Goal: Transaction & Acquisition: Purchase product/service

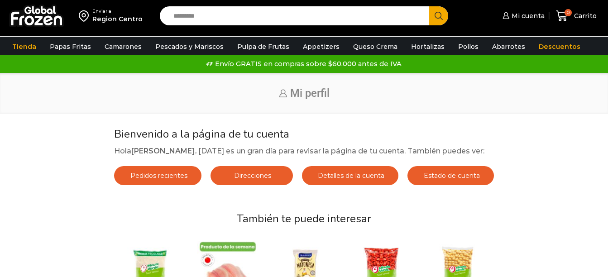
click at [227, 21] on input "Search input" at bounding box center [297, 15] width 256 height 19
type input "*******"
click at [429, 6] on button "Search" at bounding box center [438, 15] width 19 height 19
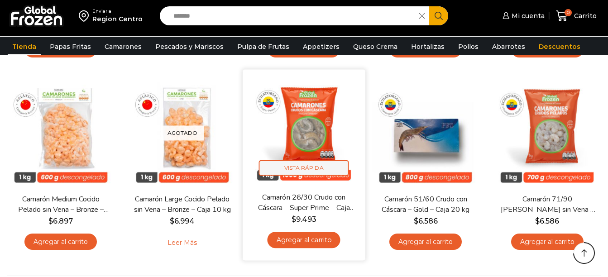
scroll to position [724, 0]
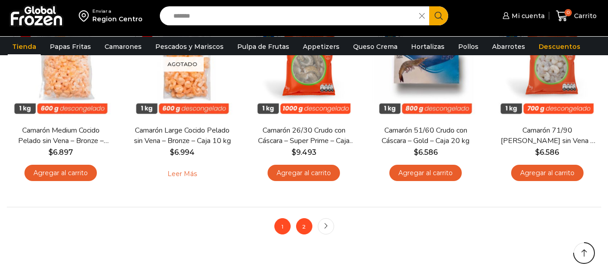
click at [306, 227] on link "2" at bounding box center [304, 226] width 16 height 16
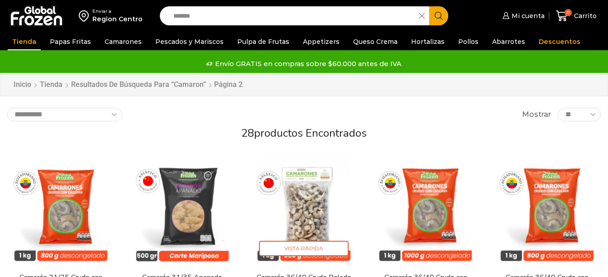
scroll to position [136, 0]
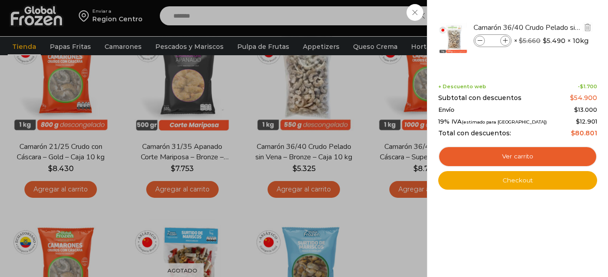
click at [504, 45] on span at bounding box center [505, 41] width 10 height 10
click at [506, 42] on icon at bounding box center [505, 40] width 5 height 5
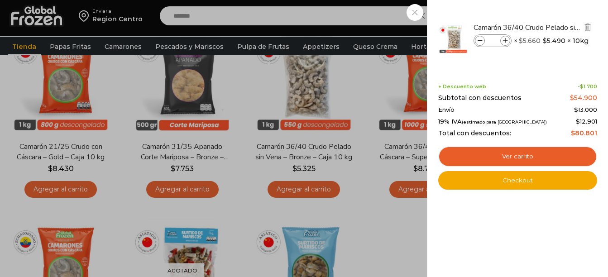
type input "*"
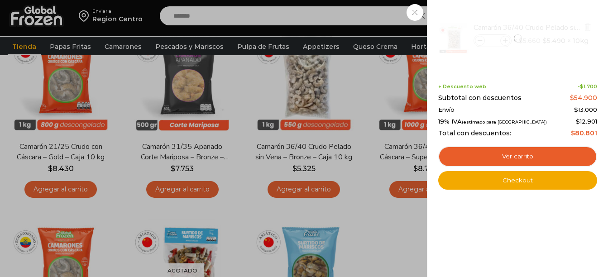
click at [481, 39] on div at bounding box center [517, 39] width 161 height 50
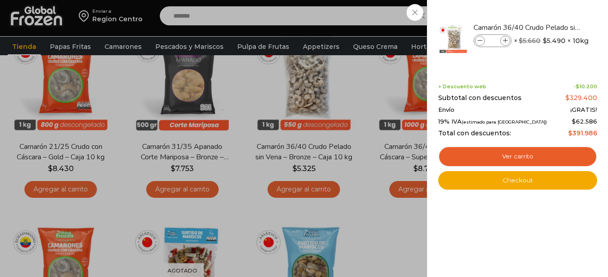
scroll to position [0, 0]
click at [554, 10] on div "6 Carrito 6 6 Shopping Cart *" at bounding box center [576, 15] width 45 height 21
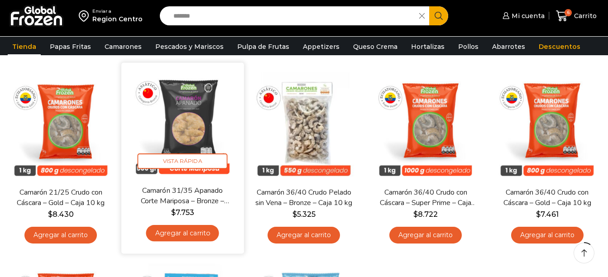
scroll to position [91, 0]
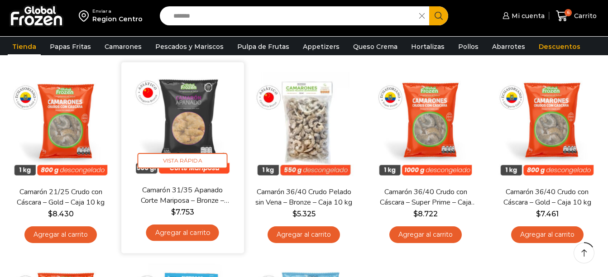
click at [196, 232] on link "Agregar al carrito" at bounding box center [182, 233] width 73 height 17
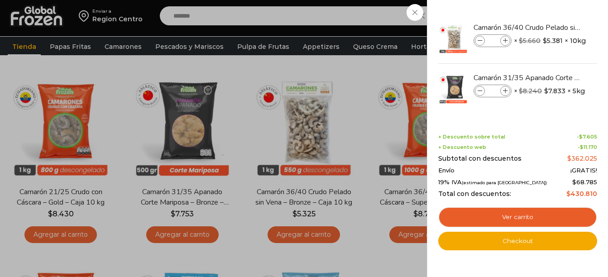
click at [554, 14] on div "7 Carrito 7 7 Shopping Cart *" at bounding box center [576, 15] width 45 height 21
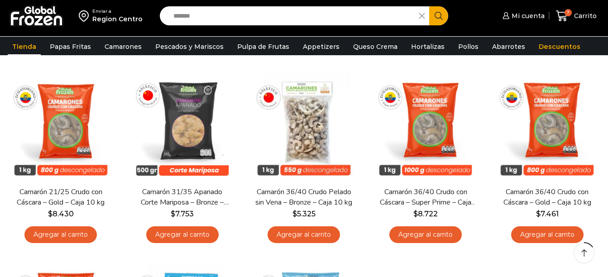
click at [422, 18] on icon at bounding box center [421, 15] width 5 height 5
click at [259, 17] on input "Search input" at bounding box center [297, 15] width 256 height 19
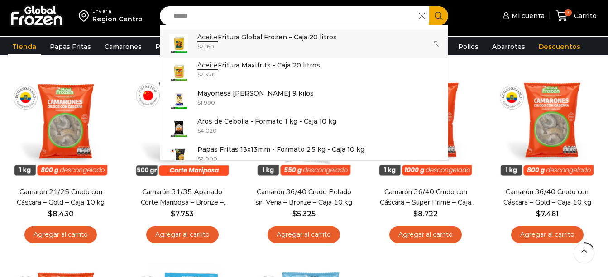
click at [259, 41] on p "Aceite Fritura Global Frozen – Caja 20 litros" at bounding box center [266, 37] width 139 height 10
type input "**********"
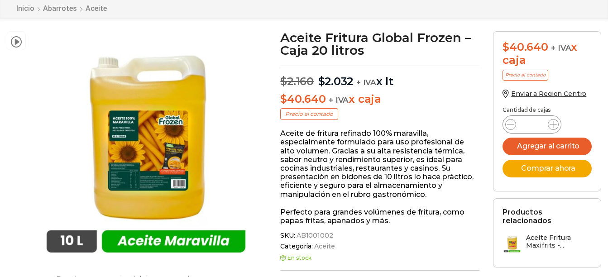
scroll to position [91, 0]
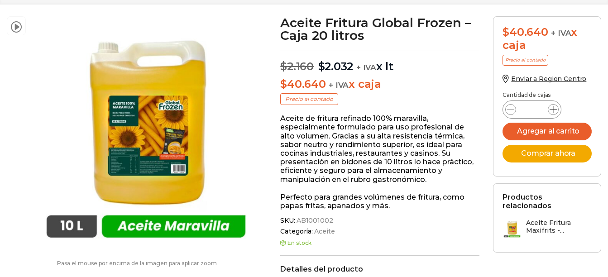
click at [555, 110] on icon at bounding box center [553, 109] width 7 height 7
click at [552, 107] on icon at bounding box center [553, 109] width 7 height 7
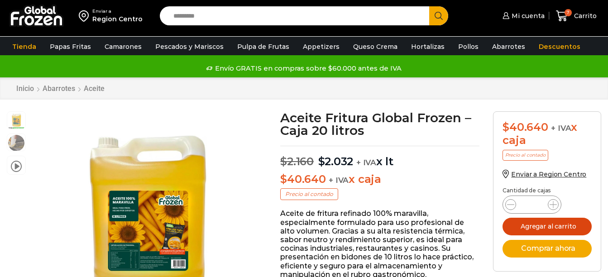
scroll to position [0, 0]
click at [555, 227] on button "Agregar al carrito" at bounding box center [547, 227] width 89 height 18
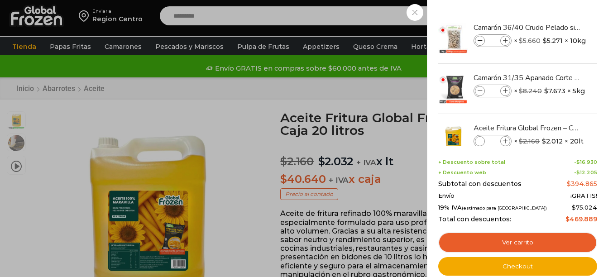
click at [554, 13] on div "8 Carrito 8 8 Shopping Cart *" at bounding box center [576, 15] width 45 height 21
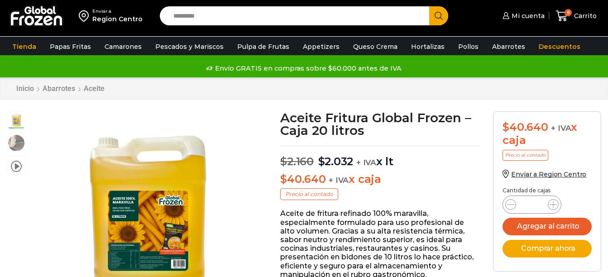
click at [381, 13] on input "Search input" at bounding box center [297, 15] width 256 height 19
type input "****"
click at [429, 6] on button "Search" at bounding box center [438, 15] width 19 height 19
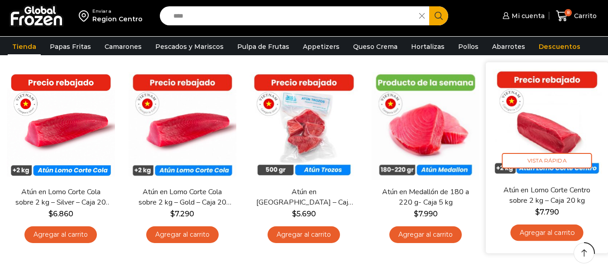
click at [532, 230] on link "Agregar al carrito" at bounding box center [547, 233] width 73 height 17
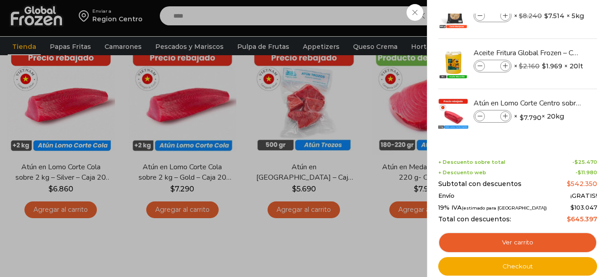
scroll to position [136, 0]
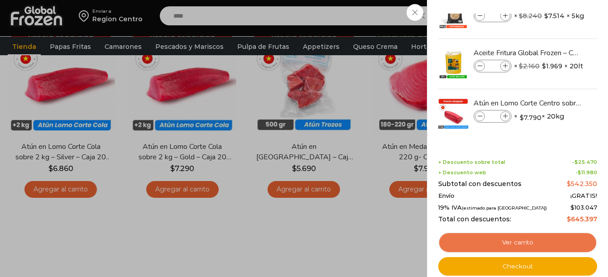
click at [523, 239] on link "Ver carrito" at bounding box center [517, 242] width 159 height 21
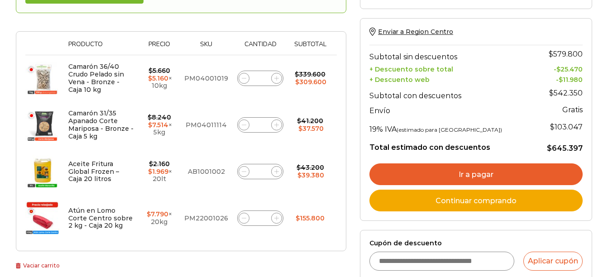
scroll to position [91, 0]
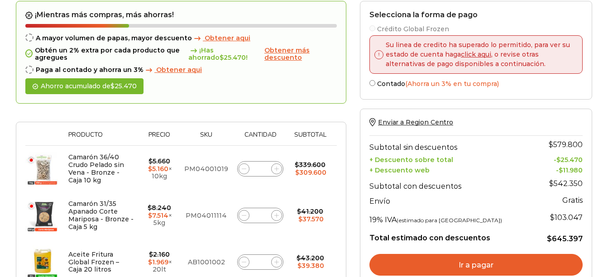
click at [28, 71] on icon at bounding box center [30, 69] width 4 height 4
click at [29, 69] on icon at bounding box center [30, 69] width 4 height 4
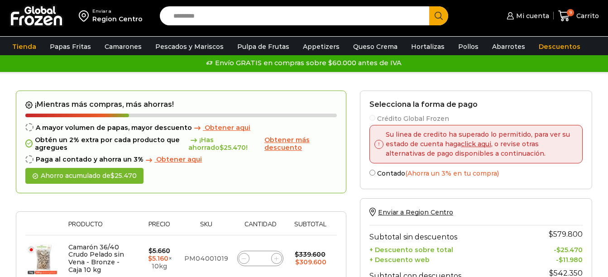
scroll to position [0, 0]
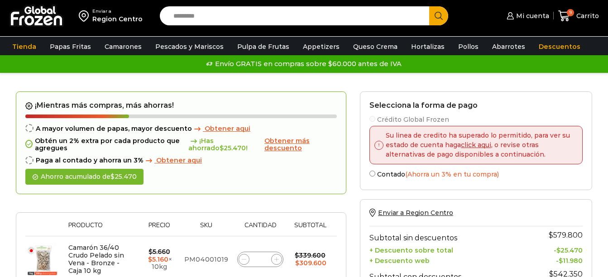
click at [172, 160] on span "Obtener aqui" at bounding box center [179, 160] width 46 height 8
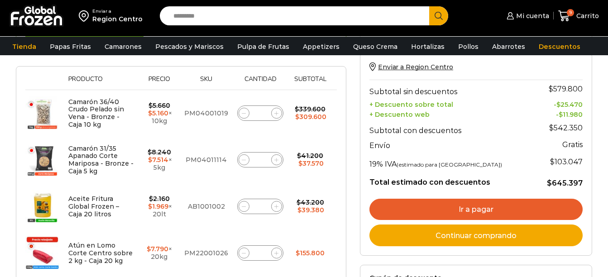
scroll to position [136, 0]
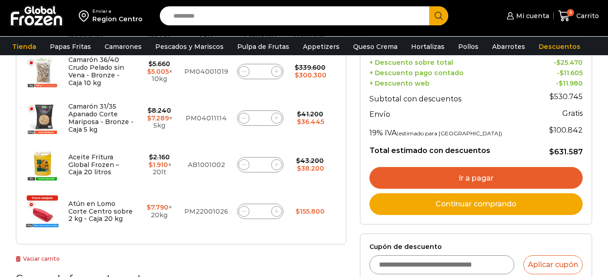
scroll to position [226, 0]
drag, startPoint x: 0, startPoint y: 0, endPoint x: 483, endPoint y: 176, distance: 513.8
click at [483, 176] on link "Ir a pagar" at bounding box center [475, 178] width 213 height 22
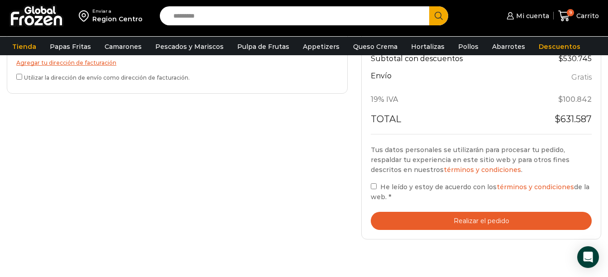
scroll to position [407, 0]
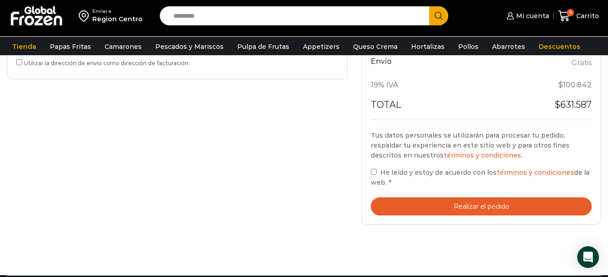
click at [550, 203] on button "Realizar el pedido" at bounding box center [481, 206] width 221 height 19
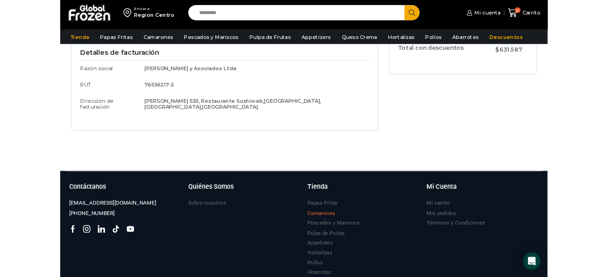
scroll to position [136, 0]
